Goal: Information Seeking & Learning: Learn about a topic

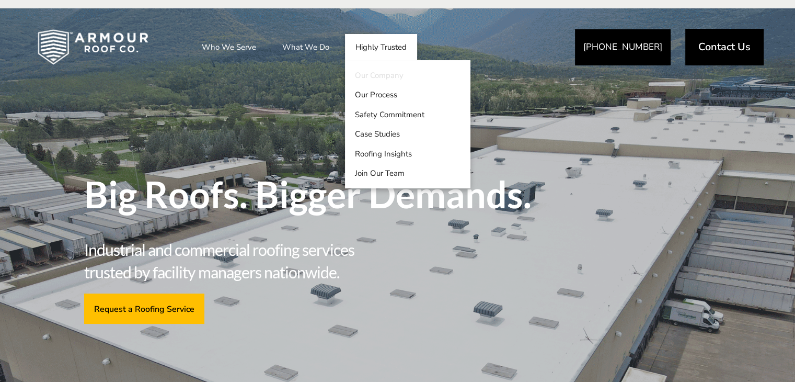
click at [373, 72] on link "Our Company" at bounding box center [407, 75] width 125 height 20
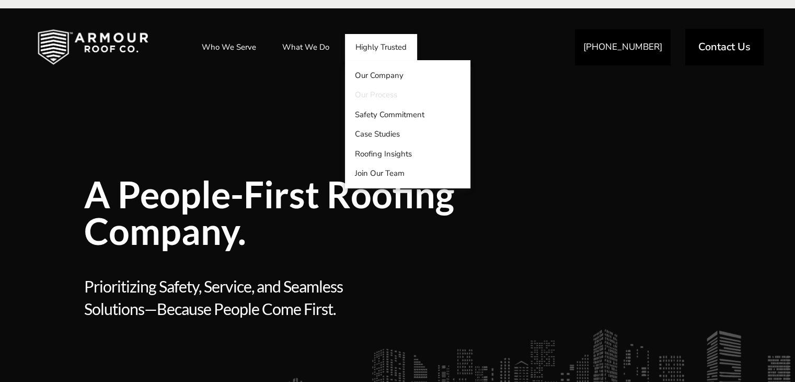
click at [373, 99] on link "Our Process" at bounding box center [407, 95] width 125 height 20
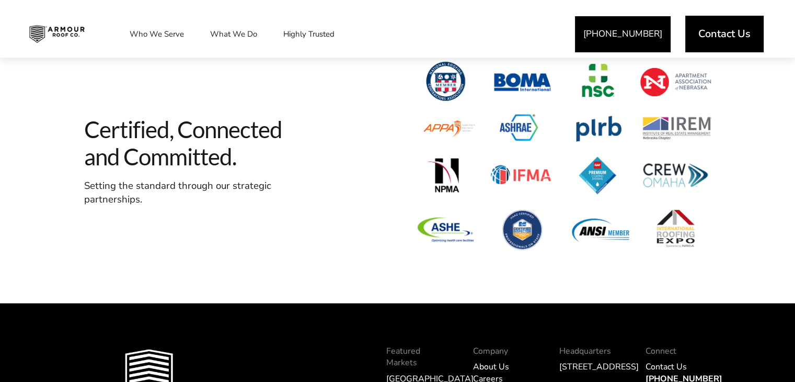
scroll to position [2356, 0]
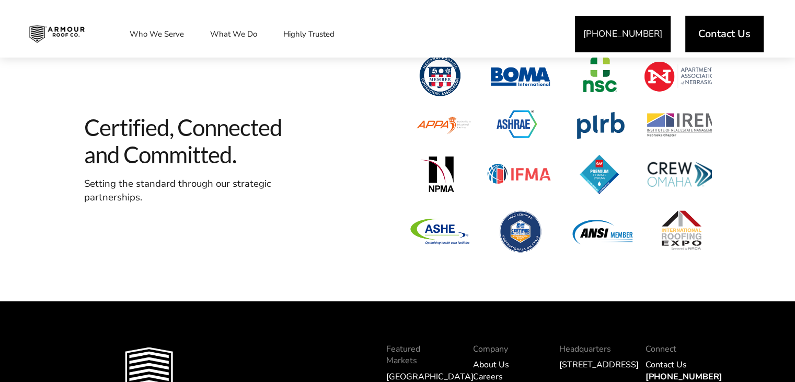
click at [516, 229] on span at bounding box center [559, 150] width 303 height 218
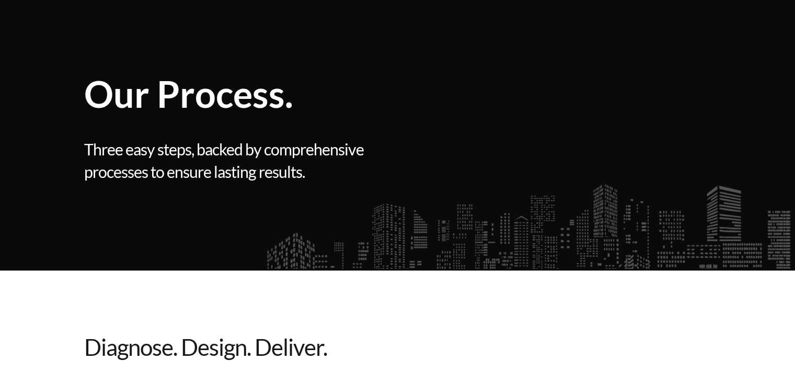
scroll to position [0, 0]
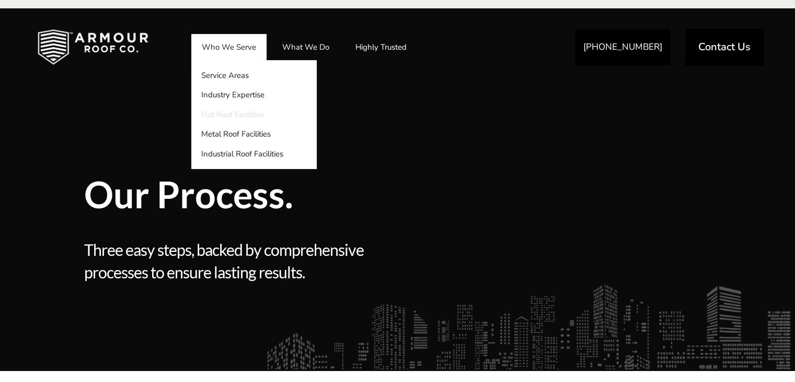
click at [224, 113] on link "Flat Roof Facilities" at bounding box center [253, 115] width 125 height 20
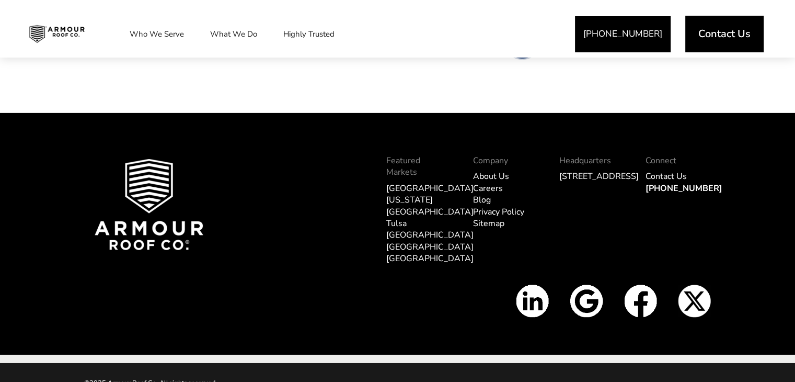
scroll to position [3330, 0]
